Goal: Information Seeking & Learning: Learn about a topic

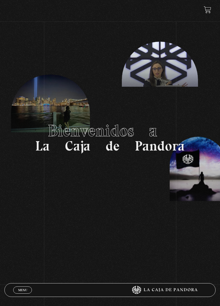
click at [26, 294] on div "Menu Cerrar" at bounding box center [66, 289] width 106 height 13
click at [21, 292] on div "Menu Cerrar" at bounding box center [66, 289] width 106 height 13
click at [23, 291] on link "Menu Cerrar" at bounding box center [22, 289] width 19 height 7
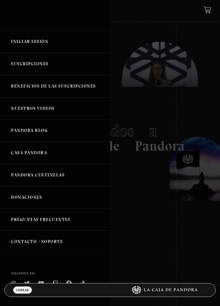
click at [43, 46] on link "Iniciar Sesión" at bounding box center [55, 42] width 110 height 22
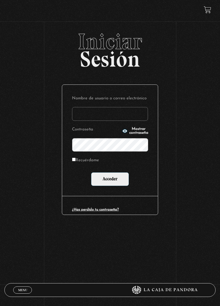
click at [84, 118] on input "Nombre de usuario o correo electrónico" at bounding box center [110, 114] width 76 height 14
type input "crisantemo1996"
click at [132, 133] on span "Mostrar contraseña" at bounding box center [138, 131] width 19 height 8
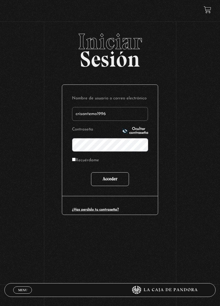
click at [113, 182] on input "Acceder" at bounding box center [110, 179] width 38 height 14
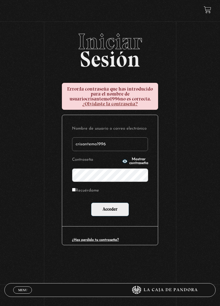
click at [129, 165] on span "Mostrar contraseña" at bounding box center [138, 161] width 19 height 8
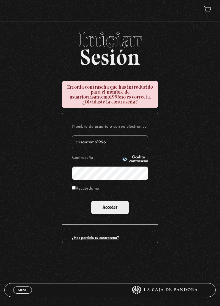
scroll to position [2, 0]
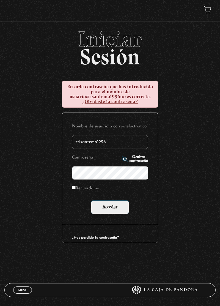
click at [72, 189] on input "Recuérdame" at bounding box center [74, 188] width 4 height 4
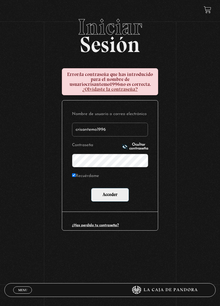
scroll to position [26, 0]
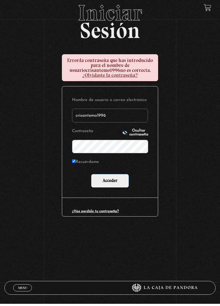
click at [72, 165] on input "Recuérdame" at bounding box center [74, 163] width 4 height 4
checkbox input "false"
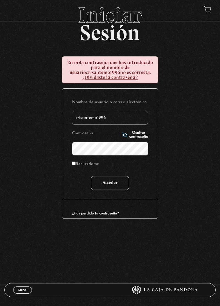
click at [119, 184] on input "Acceder" at bounding box center [110, 183] width 38 height 14
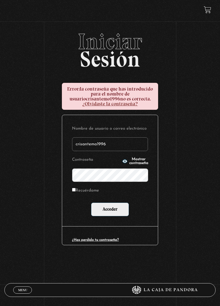
click at [110, 241] on link "¿Has perdido tu contraseña?" at bounding box center [95, 240] width 47 height 4
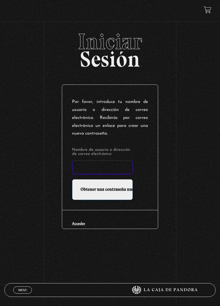
click at [104, 170] on input "Nombre de usuario o dirección de correo electrónico *" at bounding box center [102, 167] width 61 height 14
type input "C"
type input "calexa0402@gmail.com"
click at [114, 196] on input "Obtener una contraseña nueva" at bounding box center [102, 189] width 61 height 21
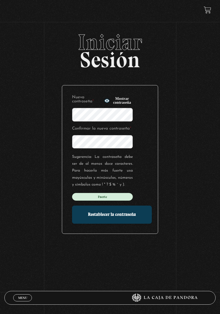
click at [109, 103] on icon "button" at bounding box center [106, 101] width 5 height 4
click at [140, 217] on input "Restablecer la contraseña" at bounding box center [112, 215] width 80 height 18
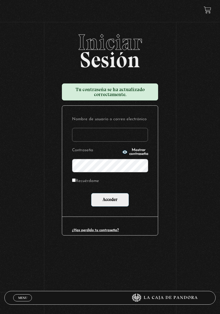
click at [122, 137] on input "Nombre de usuario o correo electrónico" at bounding box center [110, 135] width 76 height 14
click at [122, 136] on input "cr" at bounding box center [110, 135] width 76 height 14
type input "crisantemo1996"
click at [122, 205] on input "Acceder" at bounding box center [110, 200] width 38 height 14
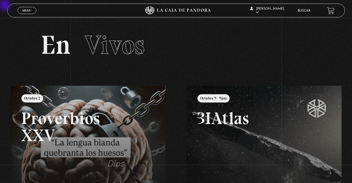
click at [220, 12] on link "Buscar" at bounding box center [303, 10] width 13 height 3
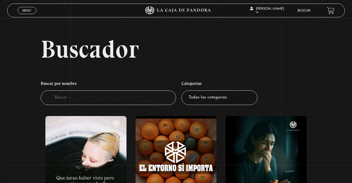
click at [118, 99] on input "Buscador" at bounding box center [108, 97] width 135 height 15
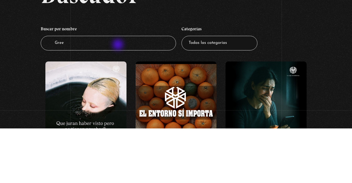
type input "Green"
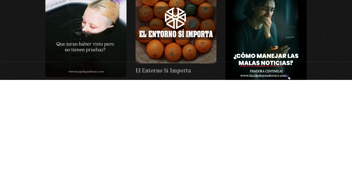
scroll to position [43, 0]
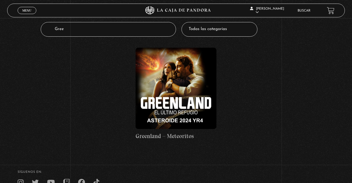
scroll to position [61, 0]
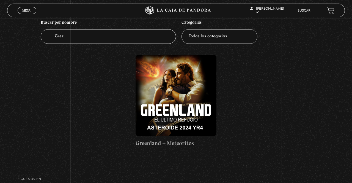
click at [186, 102] on figure at bounding box center [176, 95] width 81 height 81
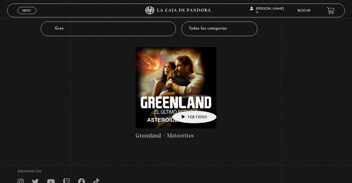
scroll to position [79, 0]
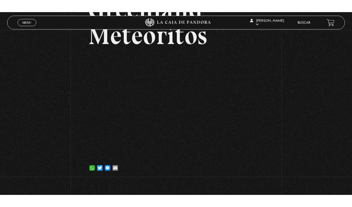
scroll to position [66, 0]
